Goal: Transaction & Acquisition: Download file/media

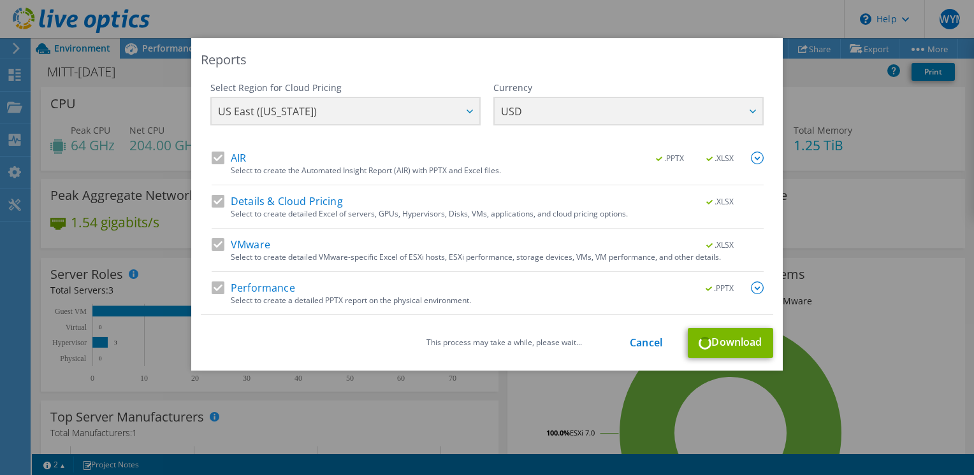
select select "USD"
click at [733, 347] on div "This process may take a while, please wait... Cancel Download" at bounding box center [487, 343] width 572 height 30
click at [922, 339] on div "Reports Select Region for Cloud Pricing Asia Pacific (Hong Kong) Asia Pacific (…" at bounding box center [487, 237] width 974 height 399
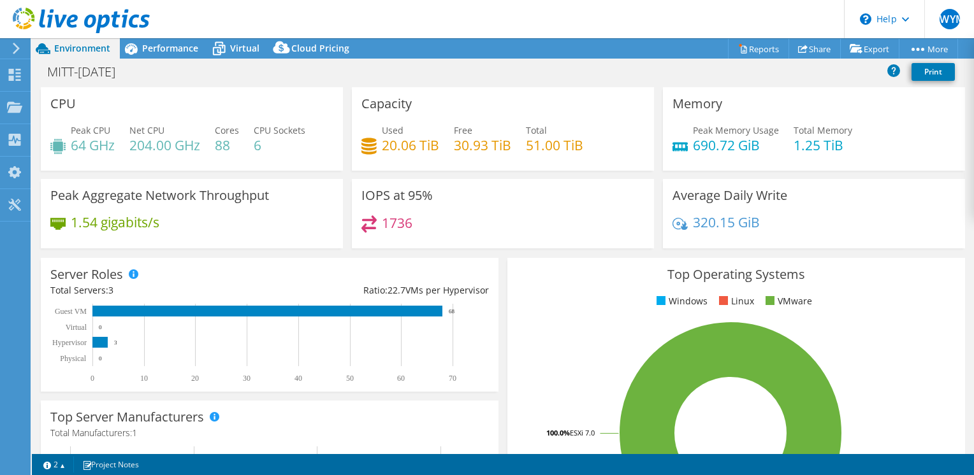
click at [622, 15] on header "SWYM End User Sharr Wint Yee Myint swym@accessspectrum.net Access Spectrum My P…" at bounding box center [487, 19] width 974 height 38
click at [747, 42] on link "Reports" at bounding box center [758, 49] width 61 height 20
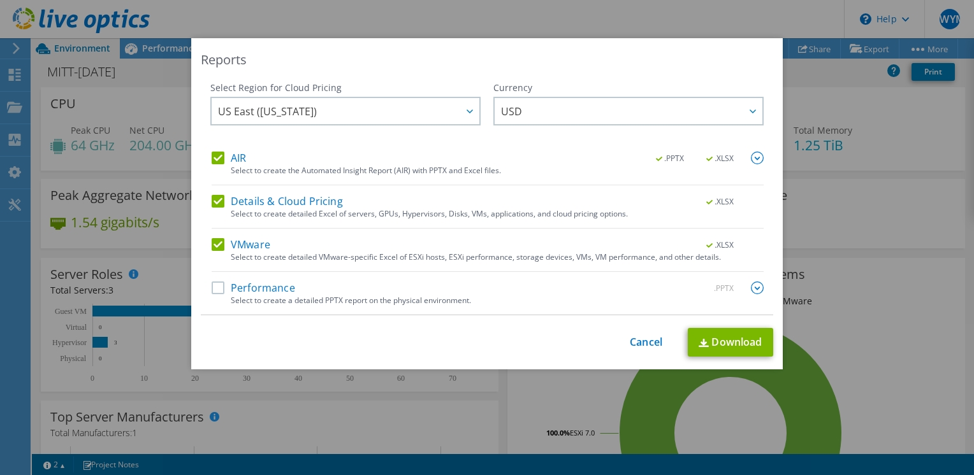
drag, startPoint x: 278, startPoint y: 286, endPoint x: 293, endPoint y: 284, distance: 15.3
click at [277, 286] on label "Performance" at bounding box center [253, 288] width 83 height 13
click at [0, 0] on input "Performance" at bounding box center [0, 0] width 0 height 0
click at [714, 359] on div "Reports Select Region for Cloud Pricing Asia Pacific (Hong Kong) Asia Pacific (…" at bounding box center [486, 203] width 591 height 331
click at [715, 350] on link "Download" at bounding box center [730, 342] width 85 height 29
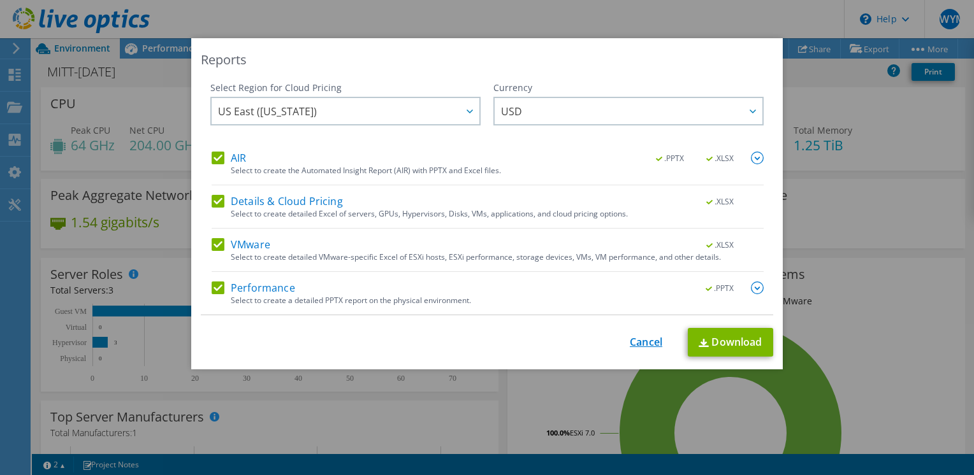
click at [646, 336] on link "Cancel" at bounding box center [646, 342] width 33 height 12
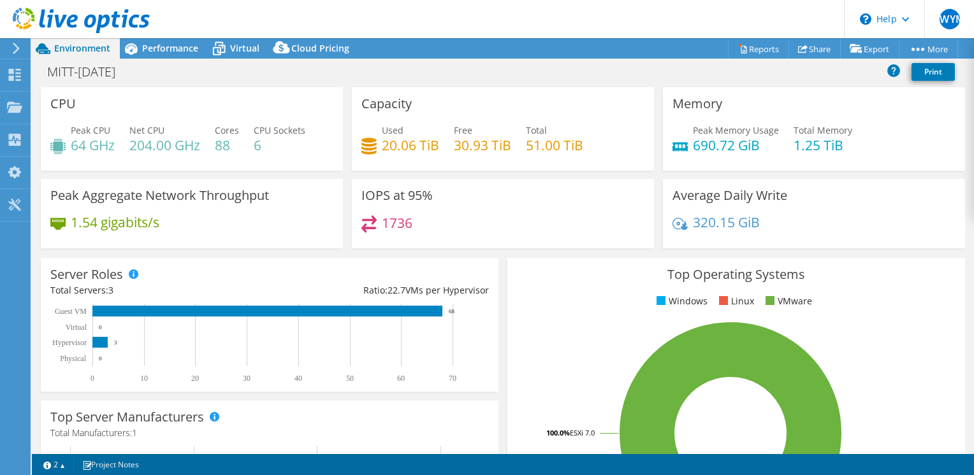
click at [13, 50] on icon at bounding box center [16, 48] width 10 height 11
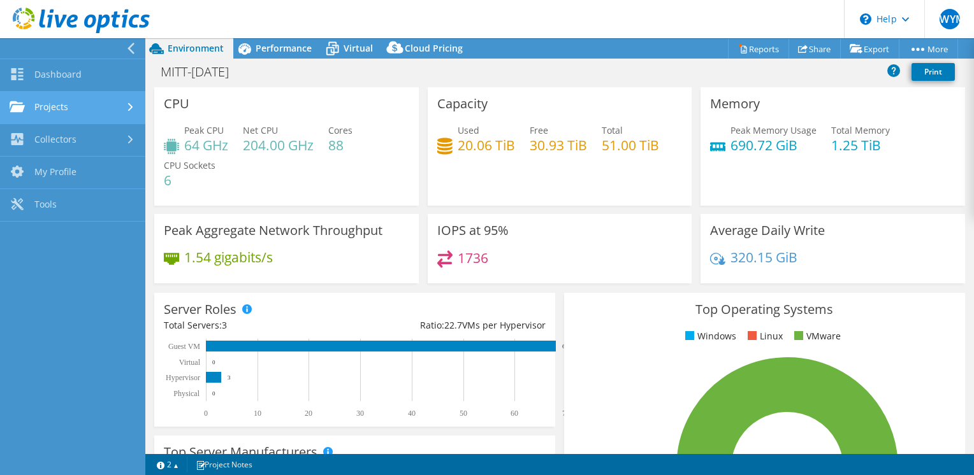
click at [93, 111] on link "Projects" at bounding box center [72, 108] width 145 height 33
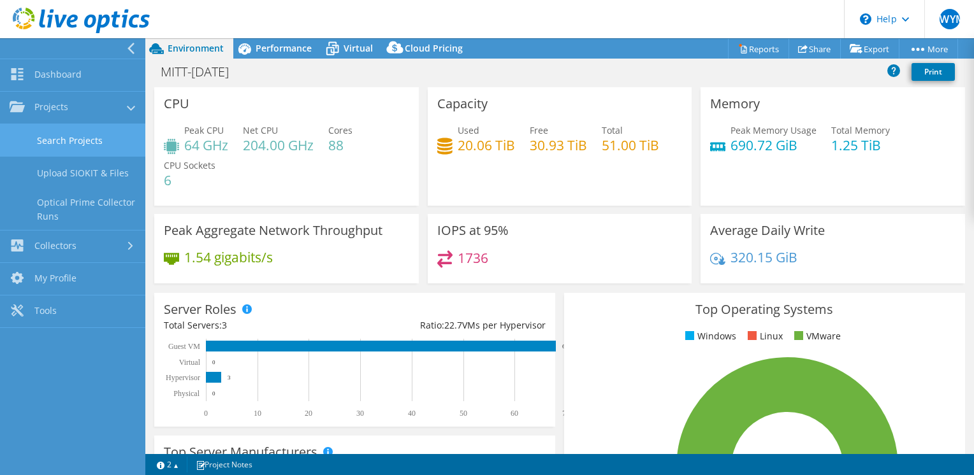
click at [107, 134] on link "Search Projects" at bounding box center [72, 140] width 145 height 33
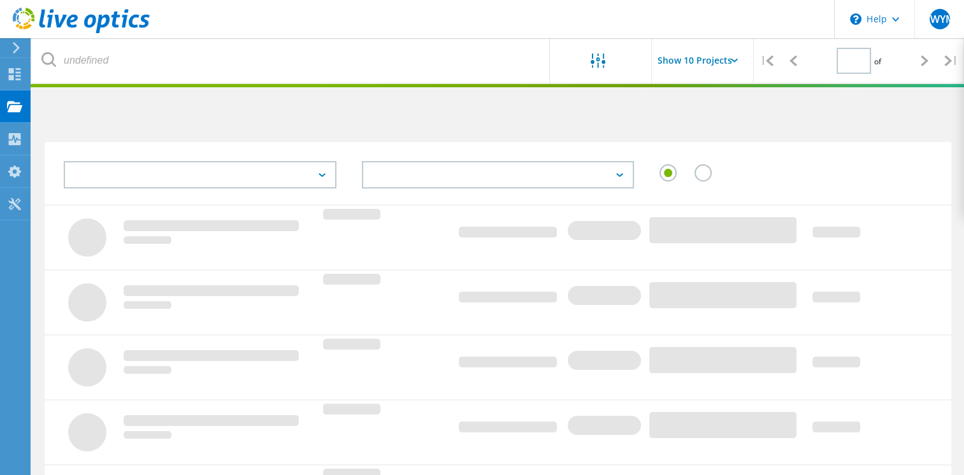
type input "1"
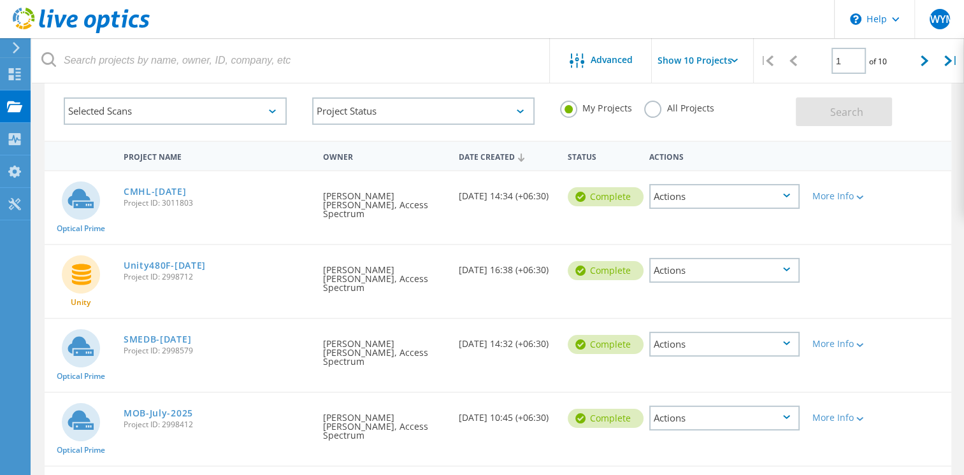
scroll to position [127, 0]
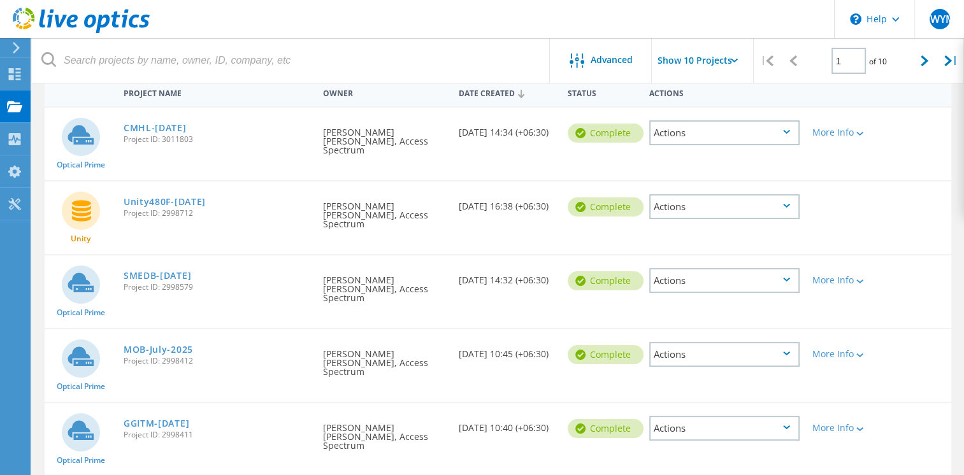
click at [213, 358] on span "Project ID: 2998412" at bounding box center [217, 362] width 187 height 8
click at [858, 354] on icon at bounding box center [860, 356] width 7 height 4
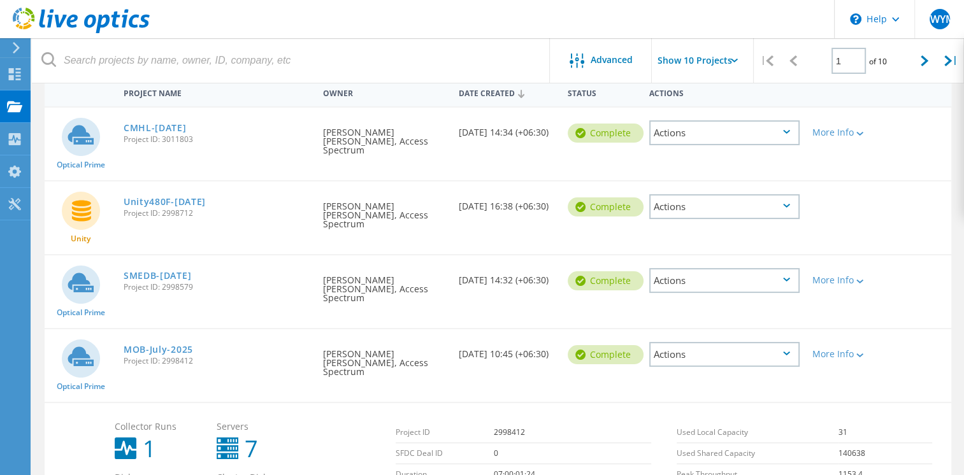
scroll to position [255, 0]
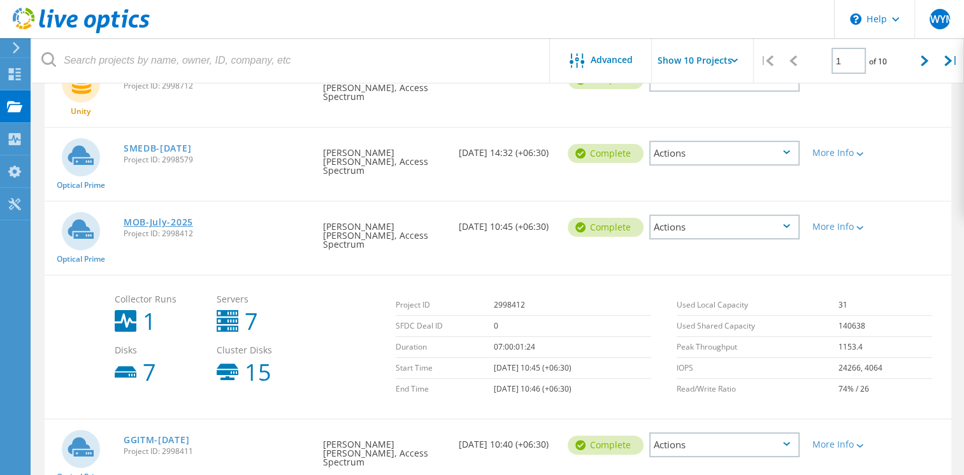
click at [145, 218] on link "MOB-July-2025" at bounding box center [158, 222] width 69 height 9
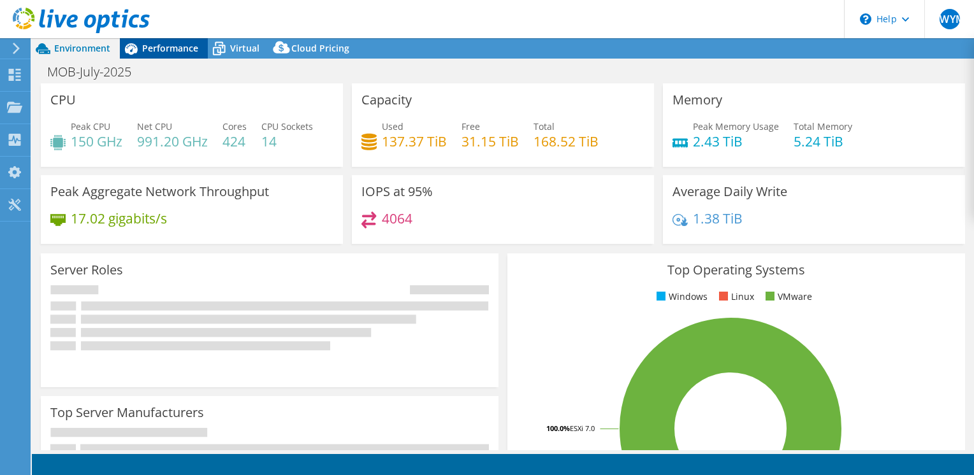
select select "USD"
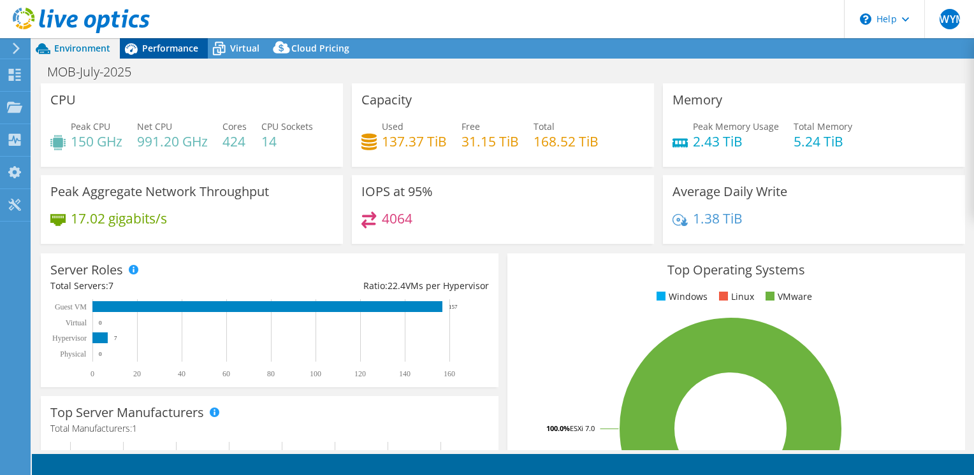
click at [185, 48] on span "Performance" at bounding box center [170, 48] width 56 height 12
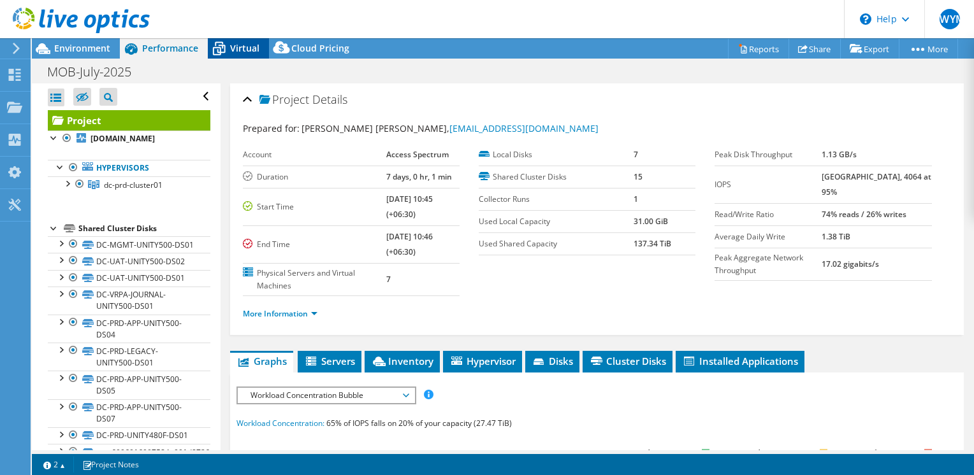
click at [235, 45] on span "Virtual" at bounding box center [244, 48] width 29 height 12
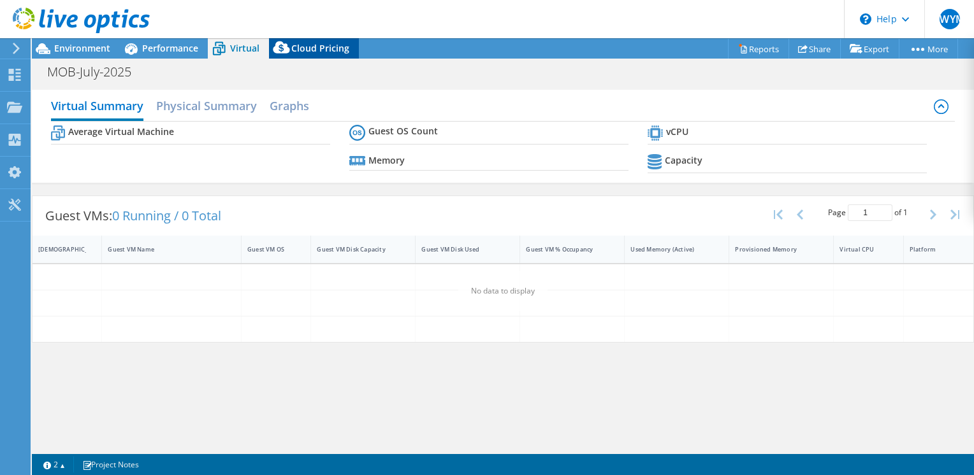
click at [339, 45] on span "Cloud Pricing" at bounding box center [320, 48] width 58 height 12
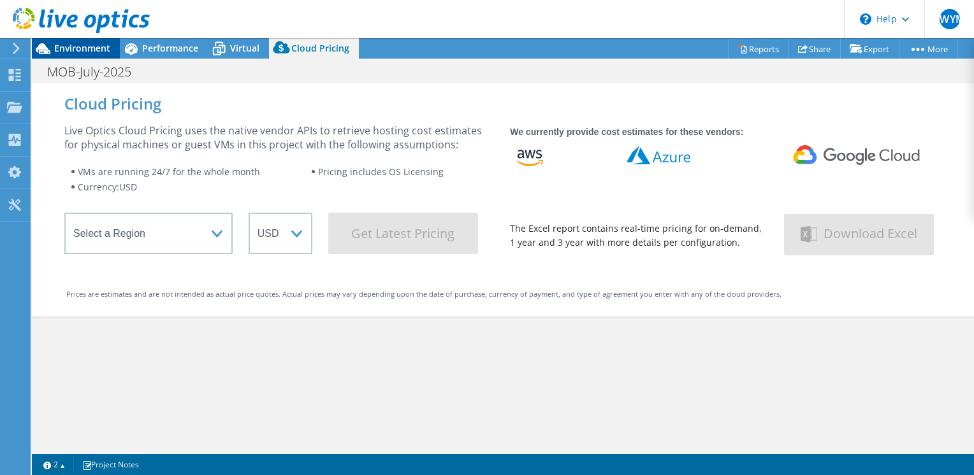
click at [105, 49] on span "Environment" at bounding box center [82, 48] width 56 height 12
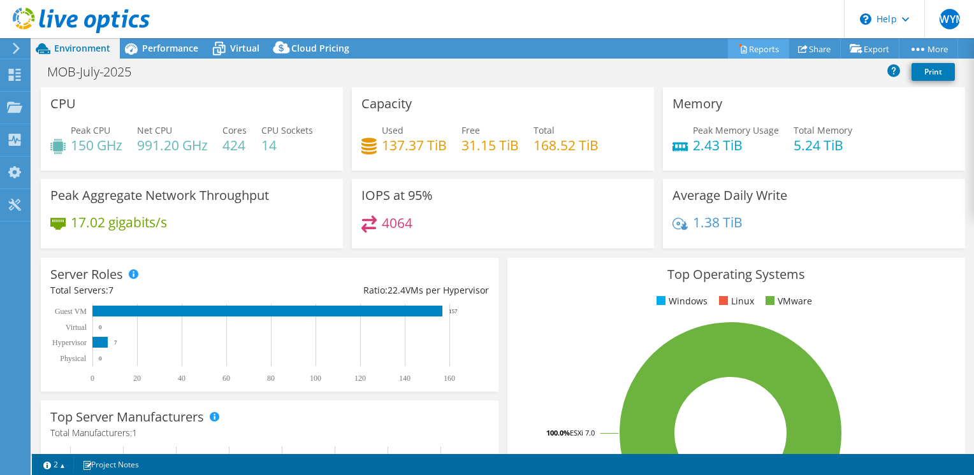
click at [753, 49] on link "Reports" at bounding box center [758, 49] width 61 height 20
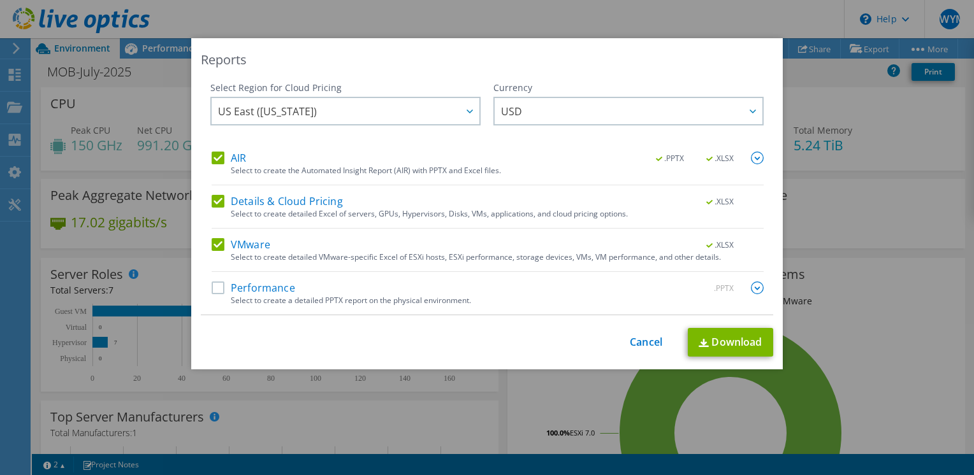
drag, startPoint x: 243, startPoint y: 284, endPoint x: 292, endPoint y: 284, distance: 49.1
click at [242, 284] on label "Performance" at bounding box center [253, 288] width 83 height 13
click at [0, 0] on input "Performance" at bounding box center [0, 0] width 0 height 0
click at [714, 337] on link "Download" at bounding box center [730, 342] width 85 height 29
click at [641, 343] on link "Cancel" at bounding box center [646, 342] width 33 height 12
